Goal: Transaction & Acquisition: Purchase product/service

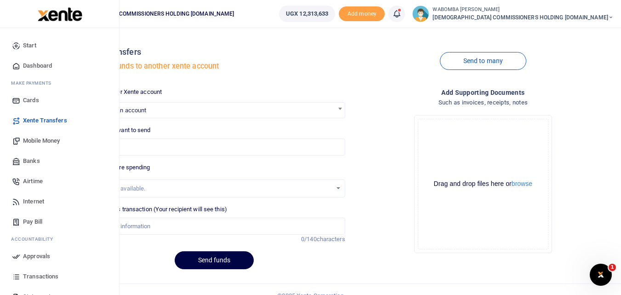
click at [36, 140] on span "Mobile Money" at bounding box center [41, 140] width 37 height 9
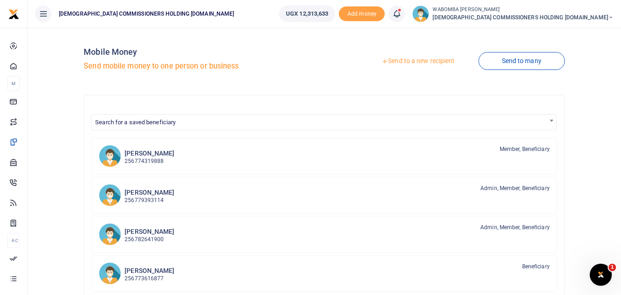
click at [417, 60] on link "Send to a new recipient" at bounding box center [418, 61] width 120 height 17
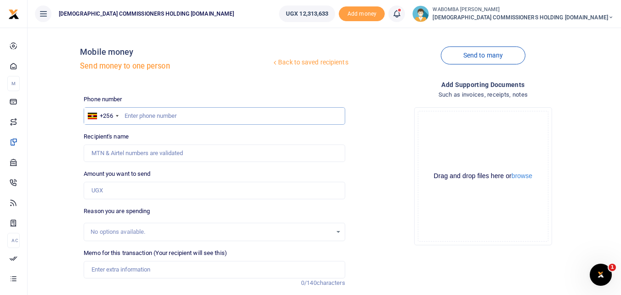
click at [143, 115] on input "text" at bounding box center [214, 115] width 261 height 17
type input "772911790"
type input "[PERSON_NAME]"
type input "772911790"
click at [115, 189] on input "Amount you want to send" at bounding box center [214, 190] width 261 height 17
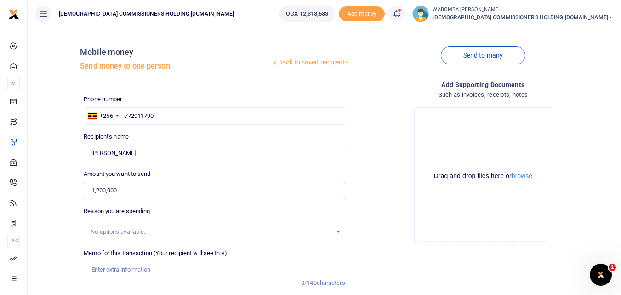
type input "1,200,000"
click at [114, 269] on input "Memo for this transaction (Your recipient will see this)" at bounding box center [214, 269] width 261 height 17
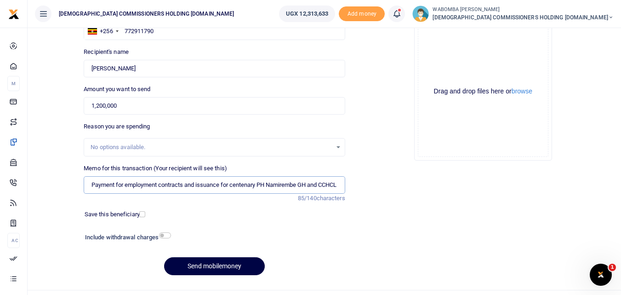
scroll to position [92, 0]
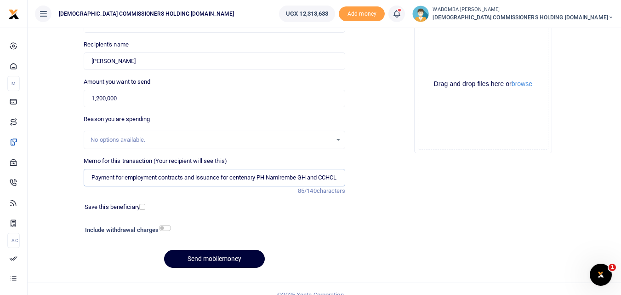
type input "Payment for employment contracts and issuance for centenary PH Namirembe GH and…"
click at [202, 257] on button "Send mobilemoney" at bounding box center [214, 259] width 101 height 18
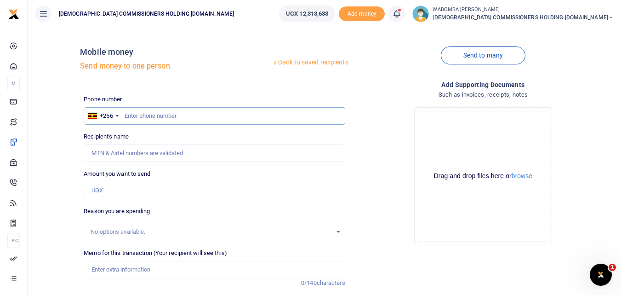
click at [146, 117] on input "text" at bounding box center [214, 115] width 261 height 17
type input "772911790"
type input "[PERSON_NAME]"
type input "772911790"
click at [117, 189] on input "Amount you want to send" at bounding box center [214, 190] width 261 height 17
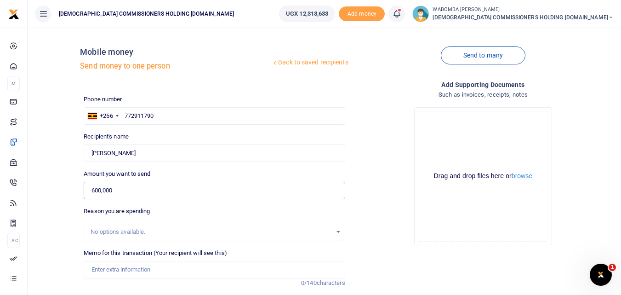
type input "600,000"
click at [110, 269] on input "Memo for this transaction (Your recipient will see this)" at bounding box center [214, 269] width 261 height 17
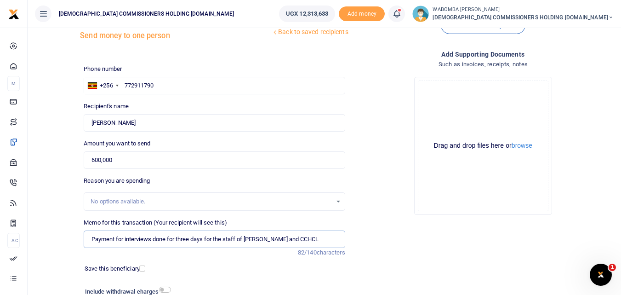
scroll to position [46, 0]
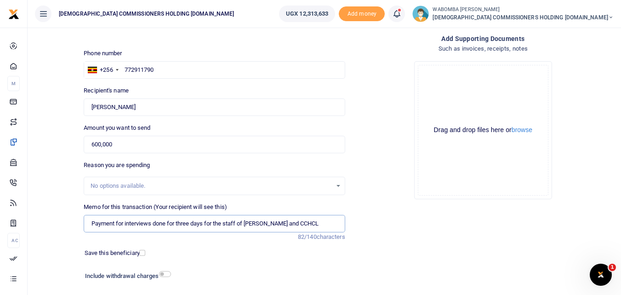
drag, startPoint x: 91, startPoint y: 224, endPoint x: 334, endPoint y: 230, distance: 242.4
click at [334, 230] on input "Payment for interviews done for three days for the staff of [PERSON_NAME] and C…" at bounding box center [214, 223] width 261 height 17
type input "Payment for interviews done for three days for the staff of [PERSON_NAME] and C…"
click at [203, 250] on div "Save this beneficiary" at bounding box center [209, 252] width 256 height 9
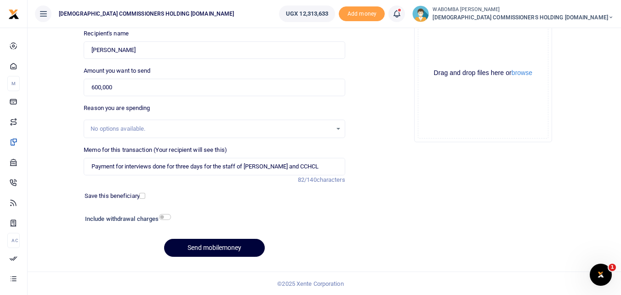
scroll to position [103, 0]
click at [213, 246] on button "Send mobilemoney" at bounding box center [214, 247] width 101 height 18
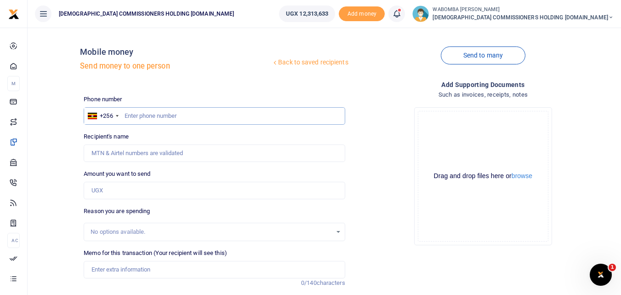
click at [154, 116] on input "text" at bounding box center [214, 115] width 261 height 17
type input "772691262"
type input "[PERSON_NAME]"
type input "772691262"
click at [120, 194] on input "Amount you want to send" at bounding box center [214, 190] width 261 height 17
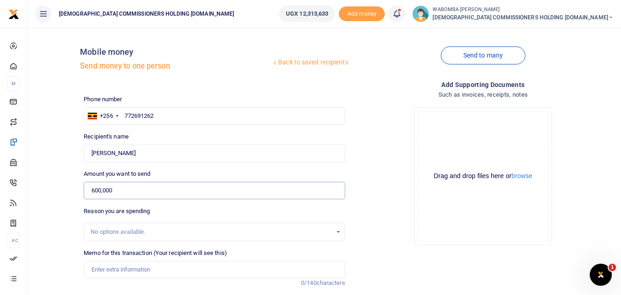
type input "600,000"
click at [120, 270] on input "Memo for this transaction (Your recipient will see this)" at bounding box center [214, 269] width 261 height 17
paste input "Payment for interviews done for three days for the staff of Namirembe GH and CC…"
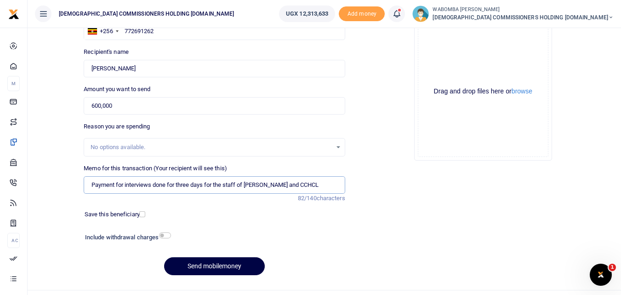
scroll to position [92, 0]
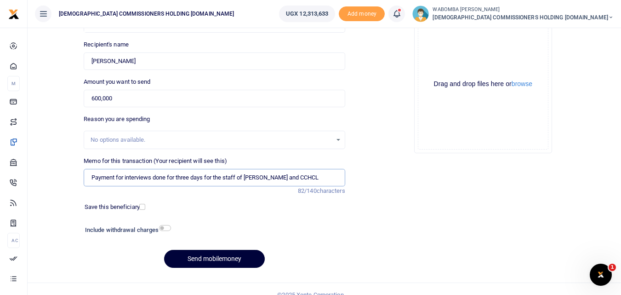
type input "Payment for interviews done for three days for the staff of Namirembe GH and CC…"
click at [204, 256] on button "Send mobilemoney" at bounding box center [214, 259] width 101 height 18
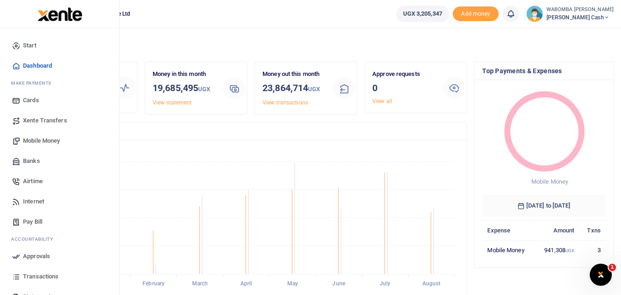
click at [42, 141] on span "Mobile Money" at bounding box center [41, 140] width 37 height 9
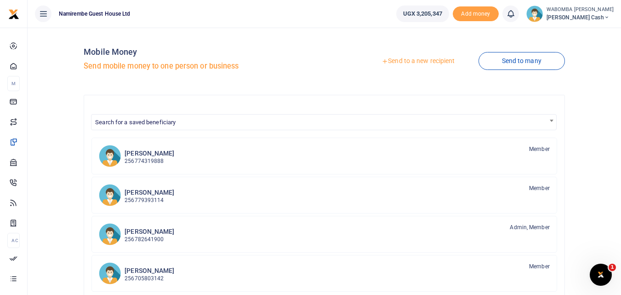
click at [409, 60] on link "Send to a new recipient" at bounding box center [418, 61] width 120 height 17
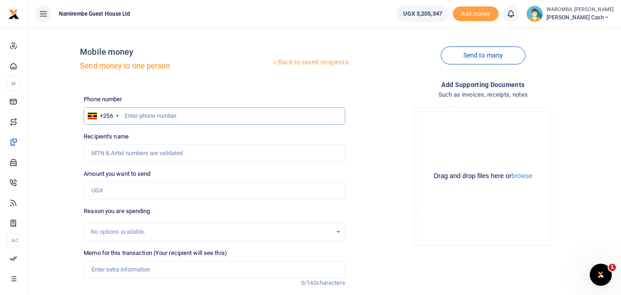
click at [148, 118] on input "text" at bounding box center [214, 115] width 261 height 17
type input "784770741"
type input "Gorreti [PERSON_NAME]"
type input "784770741"
click at [123, 192] on input "Amount you want to send" at bounding box center [214, 190] width 261 height 17
